Goal: Transaction & Acquisition: Purchase product/service

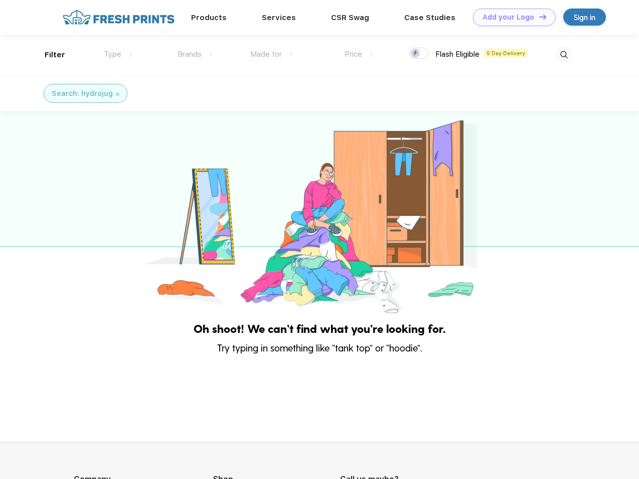
scroll to position [1, 0]
click at [511, 17] on link "Add your Logo Design Tool" at bounding box center [514, 18] width 83 height 18
click at [0, 0] on div "Design Tool" at bounding box center [0, 0] width 0 height 0
click at [538, 17] on link "Add your Logo Design Tool" at bounding box center [514, 18] width 83 height 18
click at [48, 55] on div "Filter" at bounding box center [55, 55] width 21 height 12
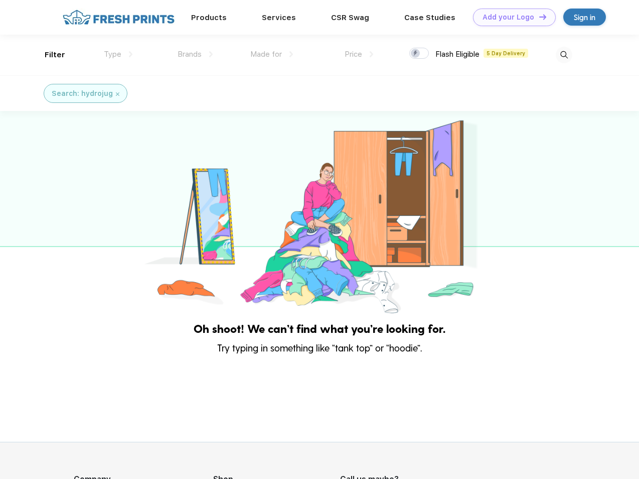
click at [118, 54] on span "Type" at bounding box center [113, 54] width 18 height 9
click at [195, 54] on span "Brands" at bounding box center [190, 54] width 24 height 9
click at [272, 54] on span "Made for" at bounding box center [266, 54] width 32 height 9
click at [359, 54] on span "Price" at bounding box center [354, 54] width 18 height 9
click at [420, 54] on div at bounding box center [420, 53] width 20 height 11
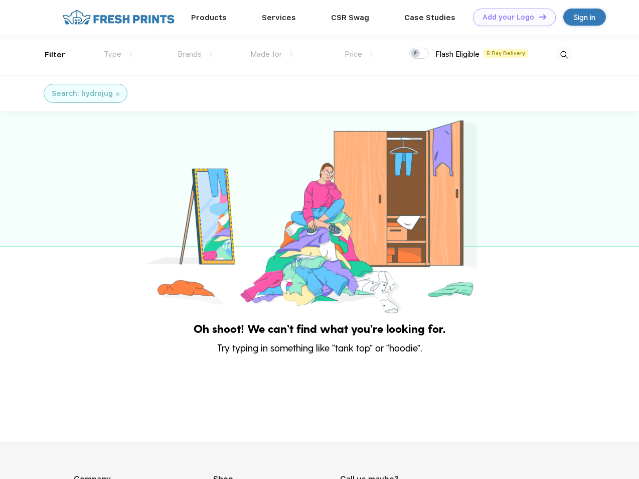
click at [416, 54] on input "checkbox" at bounding box center [413, 50] width 7 height 7
click at [564, 55] on img at bounding box center [564, 55] width 17 height 17
